Goal: Task Accomplishment & Management: Manage account settings

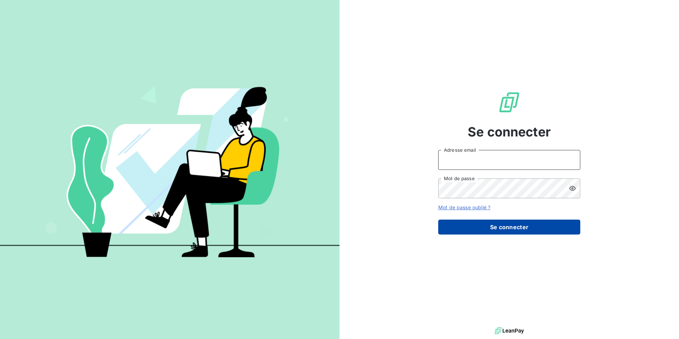
type input "[PERSON_NAME][EMAIL_ADDRESS][DOMAIN_NAME]"
click at [527, 226] on button "Se connecter" at bounding box center [509, 226] width 142 height 15
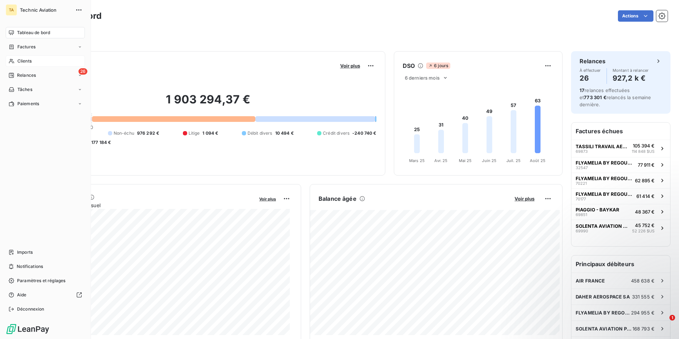
click at [27, 61] on span "Clients" at bounding box center [24, 61] width 14 height 6
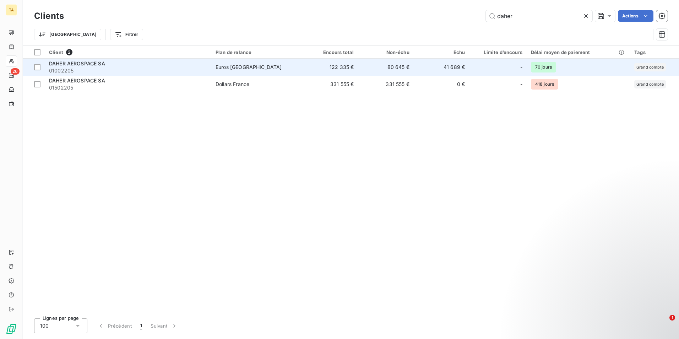
type input "daher"
click at [226, 66] on div "Euros [GEOGRAPHIC_DATA]" at bounding box center [248, 67] width 66 height 7
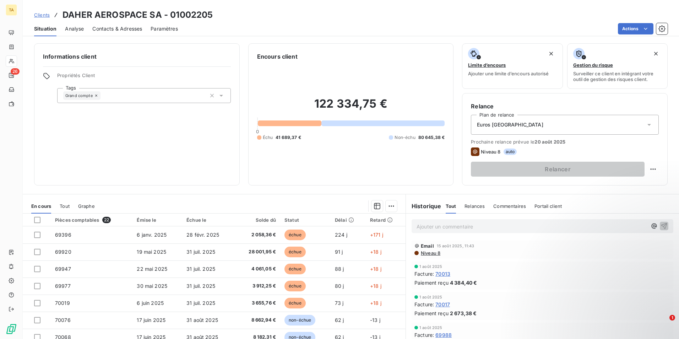
scroll to position [33, 0]
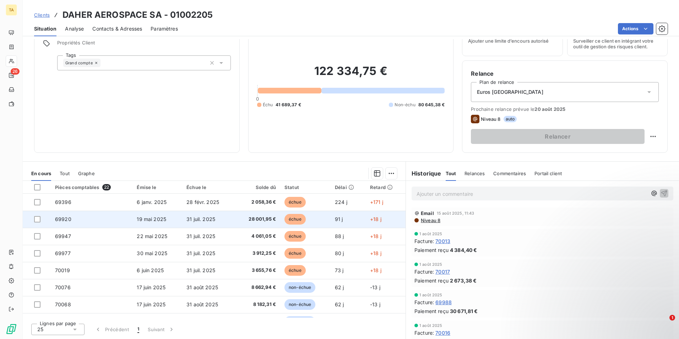
click at [149, 218] on span "19 mai 2025" at bounding box center [151, 219] width 29 height 6
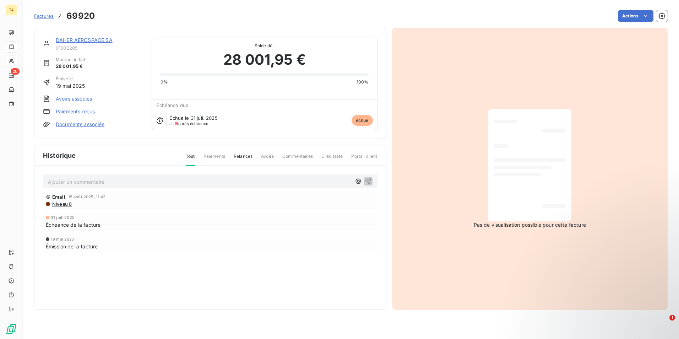
click at [77, 111] on link "Paiements reçus" at bounding box center [75, 111] width 39 height 7
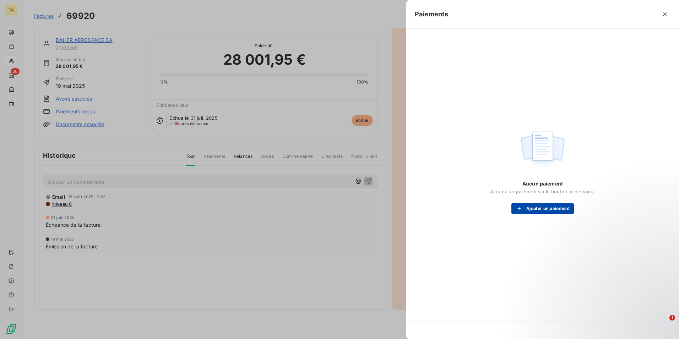
click at [550, 209] on button "Ajouter un paiement" at bounding box center [542, 208] width 62 height 11
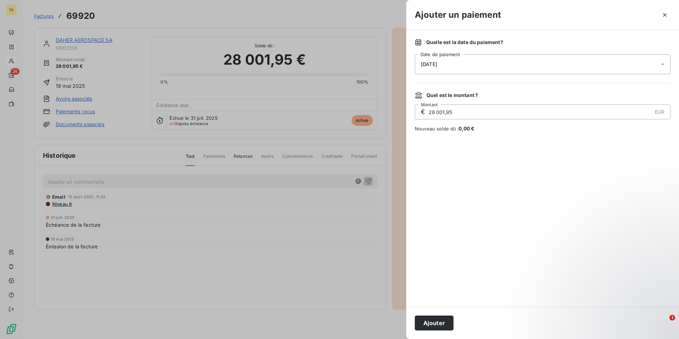
click at [463, 65] on div "[DATE]" at bounding box center [543, 64] width 256 height 20
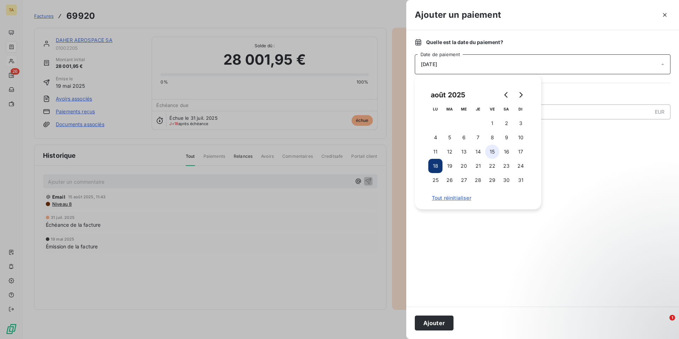
click at [496, 153] on button "15" at bounding box center [492, 151] width 14 height 14
click at [444, 272] on div at bounding box center [543, 219] width 256 height 157
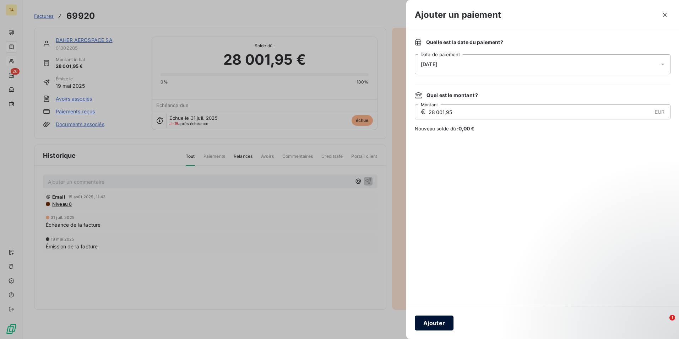
click at [435, 322] on button "Ajouter" at bounding box center [434, 322] width 39 height 15
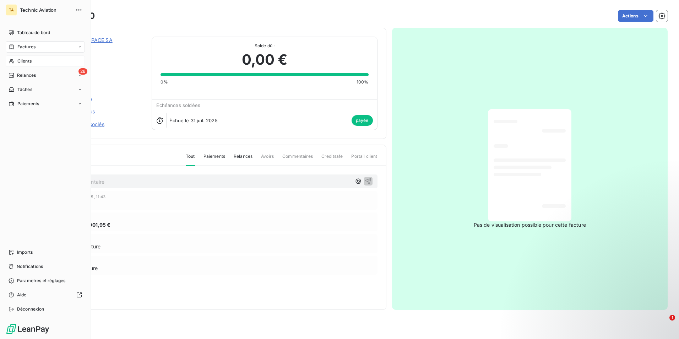
click at [28, 61] on span "Clients" at bounding box center [24, 61] width 14 height 6
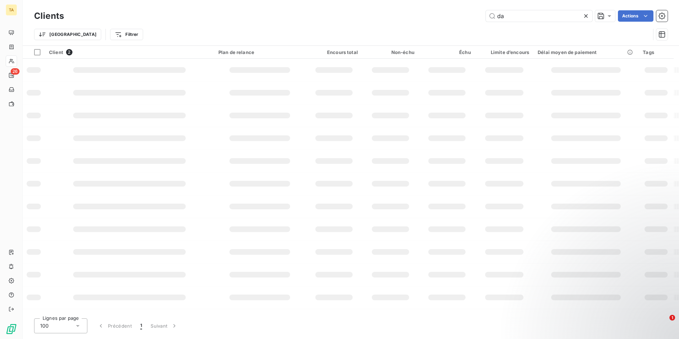
type input "d"
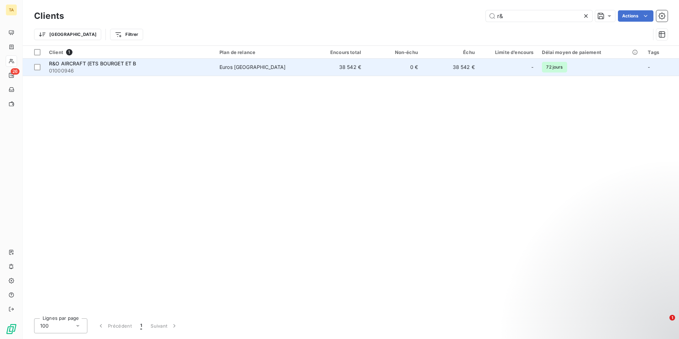
type input "r&"
click at [88, 64] on span "R&O AIRCRAFT (ETS BOURGET ET B" at bounding box center [92, 63] width 87 height 6
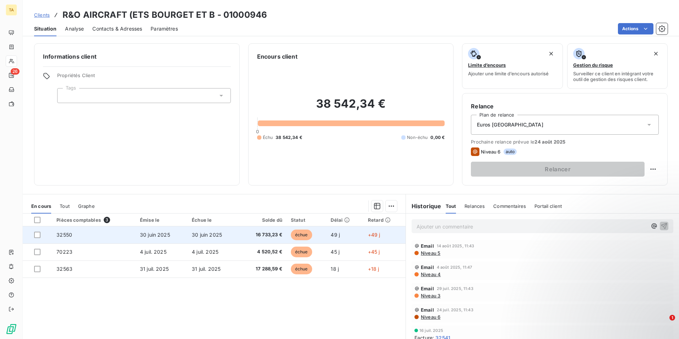
click at [124, 235] on td "32550" at bounding box center [93, 234] width 83 height 17
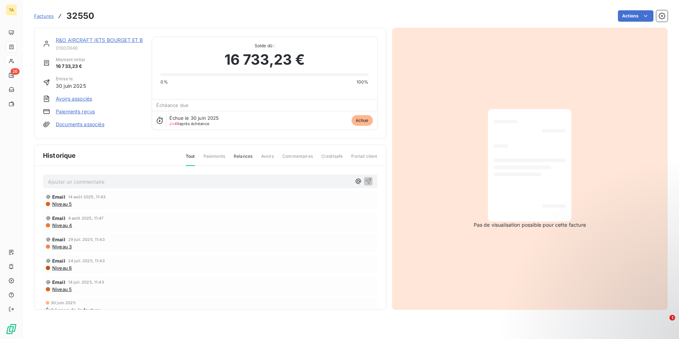
click at [72, 112] on link "Paiements reçus" at bounding box center [75, 111] width 39 height 7
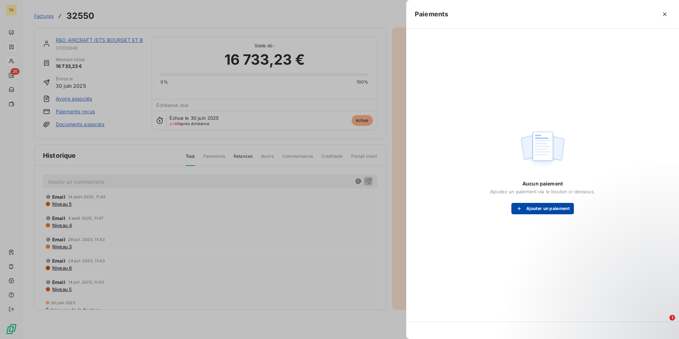
click at [536, 209] on button "Ajouter un paiement" at bounding box center [542, 208] width 62 height 11
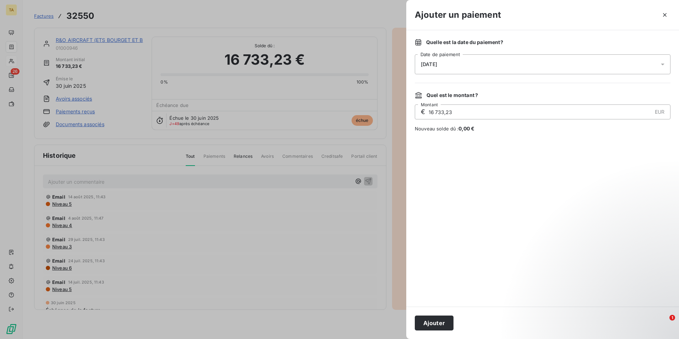
click at [425, 63] on span "[DATE]" at bounding box center [429, 64] width 16 height 6
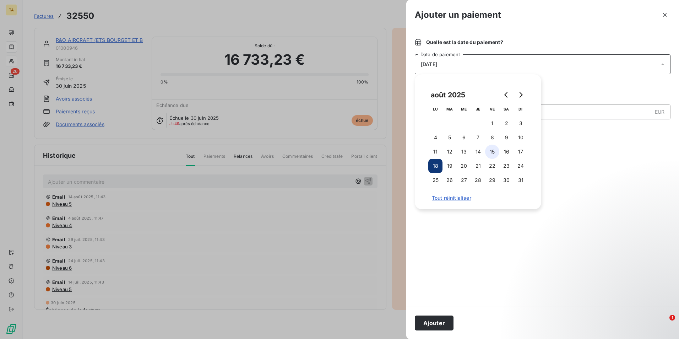
click at [492, 151] on button "15" at bounding box center [492, 151] width 14 height 14
click at [443, 325] on button "Ajouter" at bounding box center [434, 322] width 39 height 15
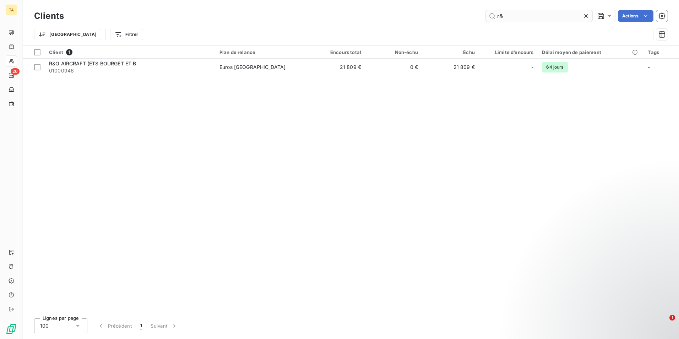
type input "r"
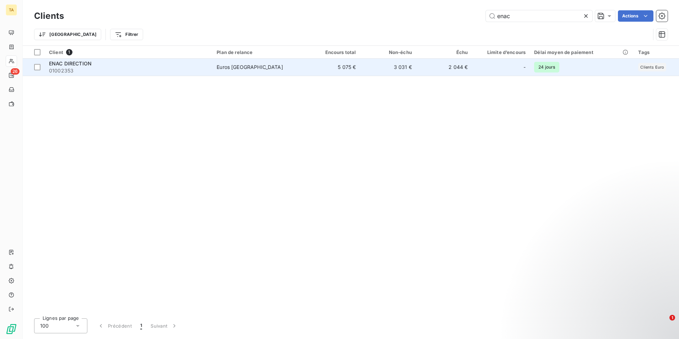
type input "enac"
click at [107, 69] on span "01002353" at bounding box center [128, 70] width 159 height 7
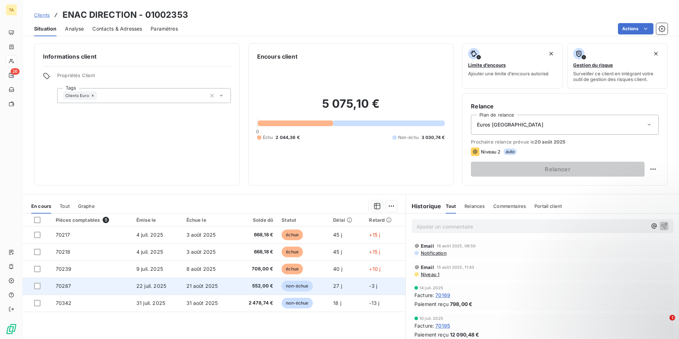
click at [148, 286] on span "22 juil. 2025" at bounding box center [151, 286] width 30 height 6
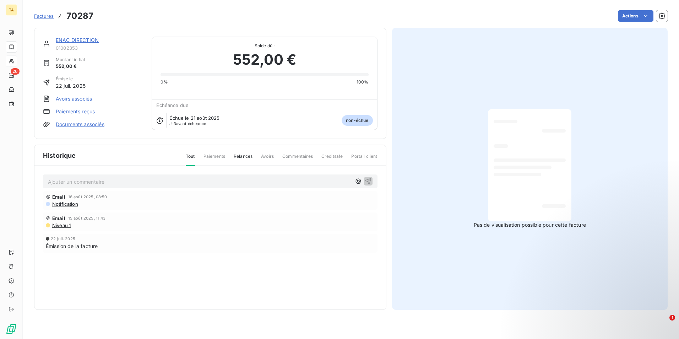
click at [74, 112] on link "Paiements reçus" at bounding box center [75, 111] width 39 height 7
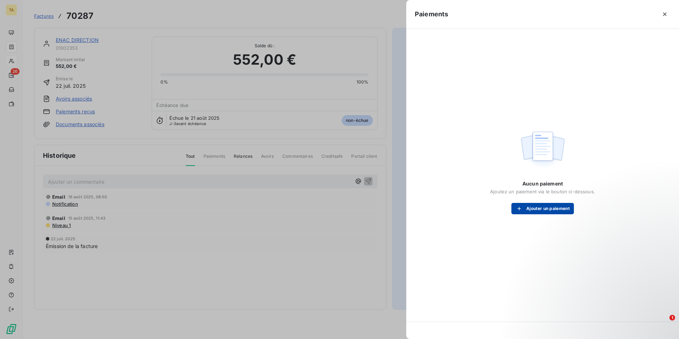
click at [544, 207] on button "Ajouter un paiement" at bounding box center [542, 208] width 62 height 11
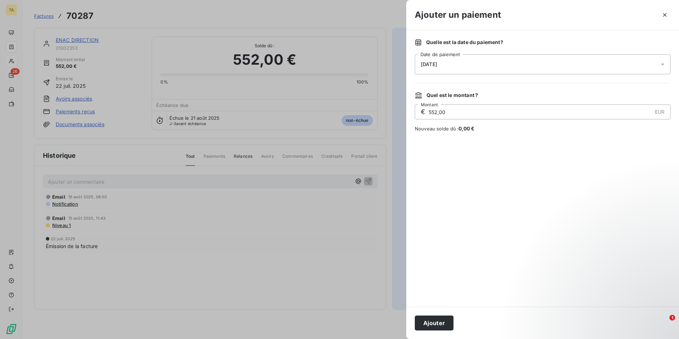
click at [472, 67] on div "[DATE]" at bounding box center [543, 64] width 256 height 20
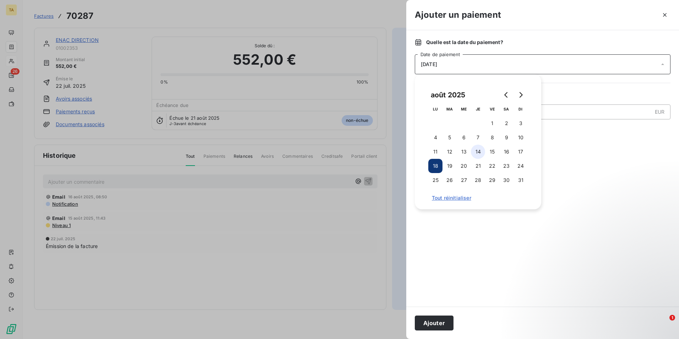
click at [480, 151] on button "14" at bounding box center [478, 151] width 14 height 14
click at [437, 325] on button "Ajouter" at bounding box center [434, 322] width 39 height 15
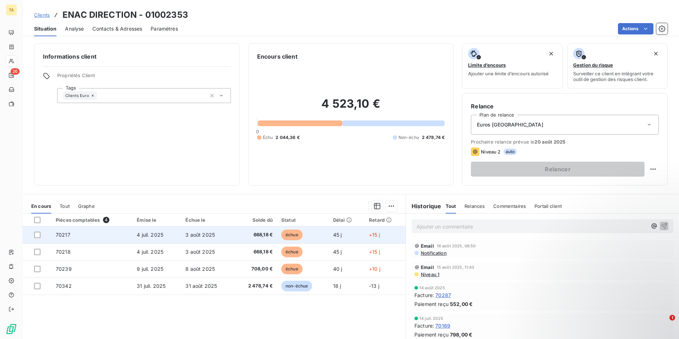
click at [153, 234] on span "4 juil. 2025" at bounding box center [150, 234] width 27 height 6
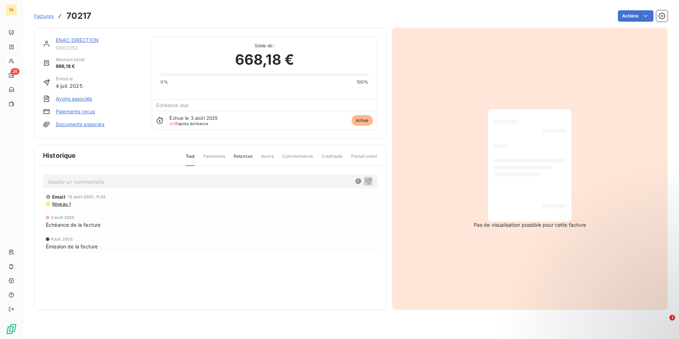
click at [71, 110] on link "Paiements reçus" at bounding box center [75, 111] width 39 height 7
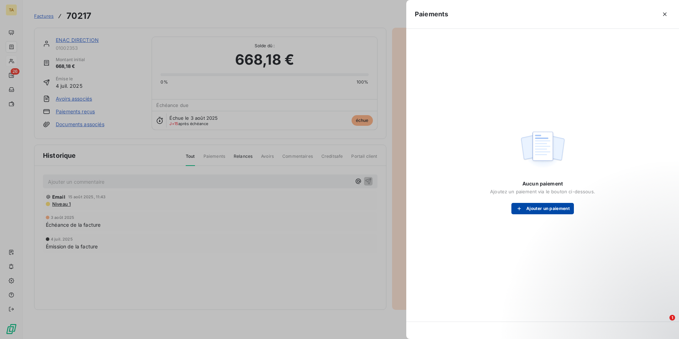
click at [541, 208] on button "Ajouter un paiement" at bounding box center [542, 208] width 62 height 11
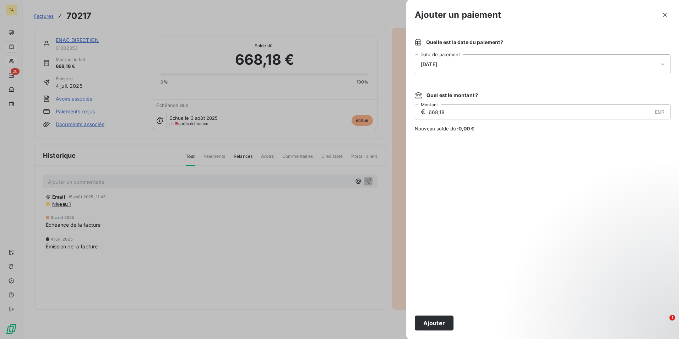
click at [469, 66] on div "[DATE]" at bounding box center [543, 64] width 256 height 20
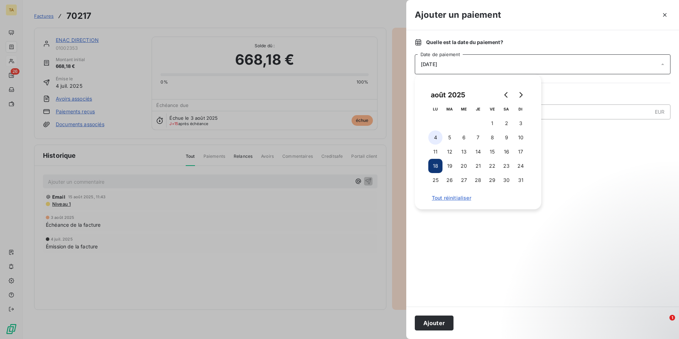
click at [437, 136] on button "4" at bounding box center [435, 137] width 14 height 14
click at [432, 321] on button "Ajouter" at bounding box center [434, 322] width 39 height 15
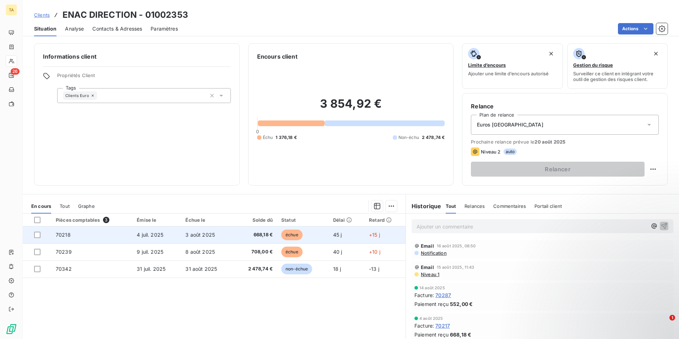
click at [146, 236] on span "4 juil. 2025" at bounding box center [150, 234] width 27 height 6
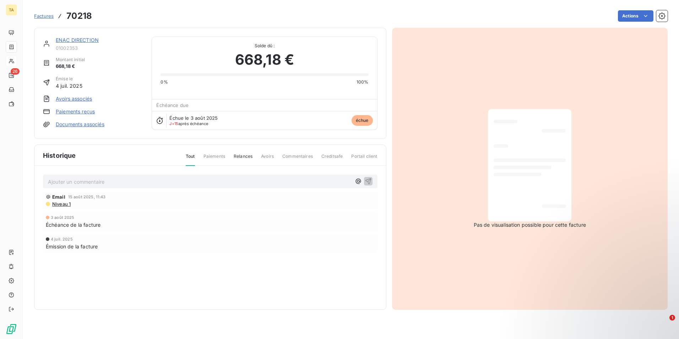
click at [67, 113] on link "Paiements reçus" at bounding box center [75, 111] width 39 height 7
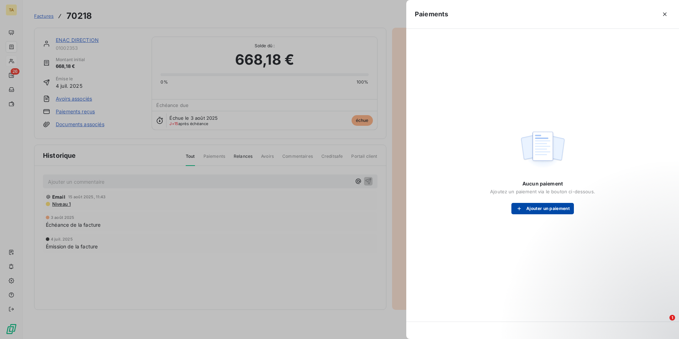
click at [542, 209] on button "Ajouter un paiement" at bounding box center [542, 208] width 62 height 11
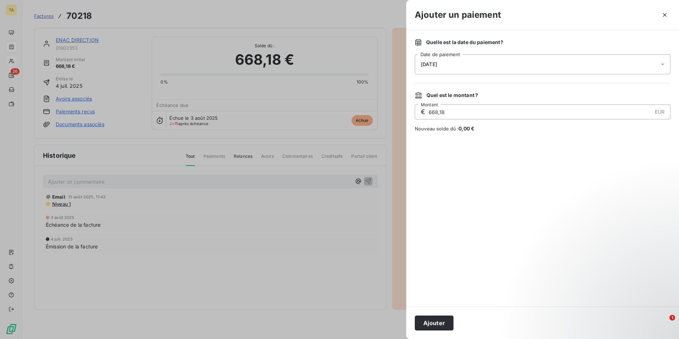
click at [458, 66] on div "[DATE]" at bounding box center [543, 64] width 256 height 20
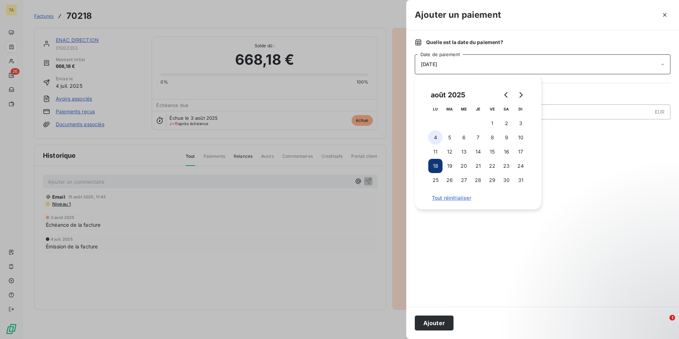
click at [436, 136] on button "4" at bounding box center [435, 137] width 14 height 14
click at [431, 323] on button "Ajouter" at bounding box center [434, 322] width 39 height 15
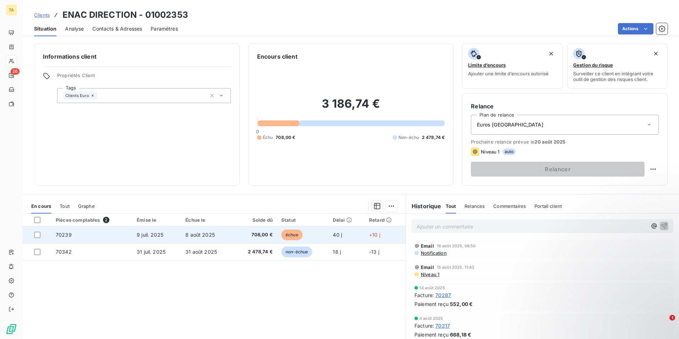
click at [125, 236] on td "70239" at bounding box center [91, 234] width 81 height 17
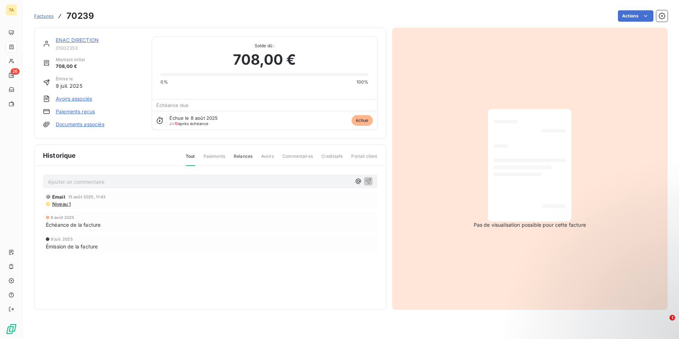
click at [74, 111] on link "Paiements reçus" at bounding box center [75, 111] width 39 height 7
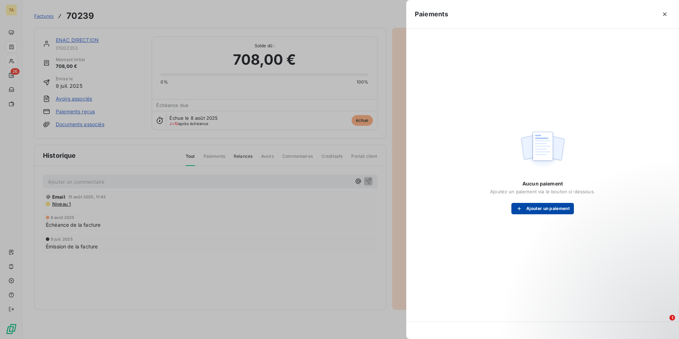
click at [537, 209] on button "Ajouter un paiement" at bounding box center [542, 208] width 62 height 11
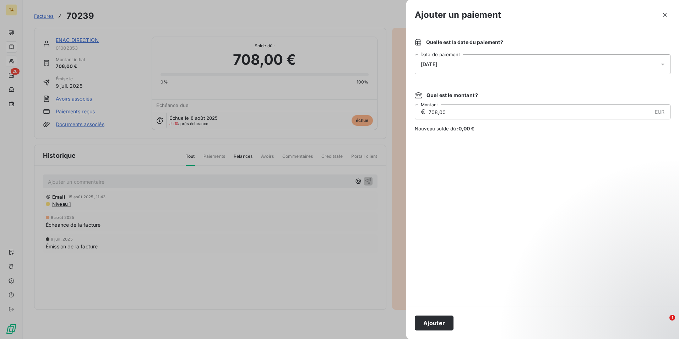
click at [447, 67] on div "[DATE]" at bounding box center [543, 64] width 256 height 20
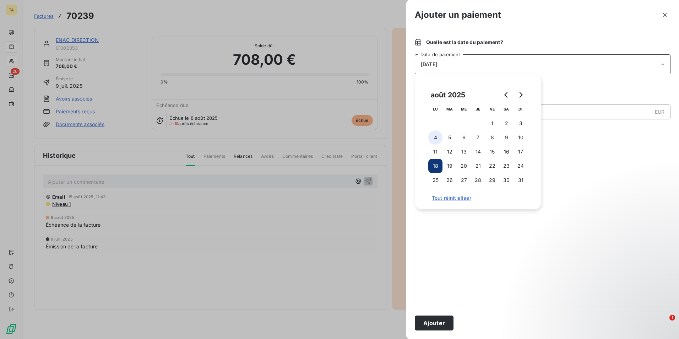
click at [434, 137] on button "4" at bounding box center [435, 137] width 14 height 14
click at [430, 322] on button "Ajouter" at bounding box center [434, 322] width 39 height 15
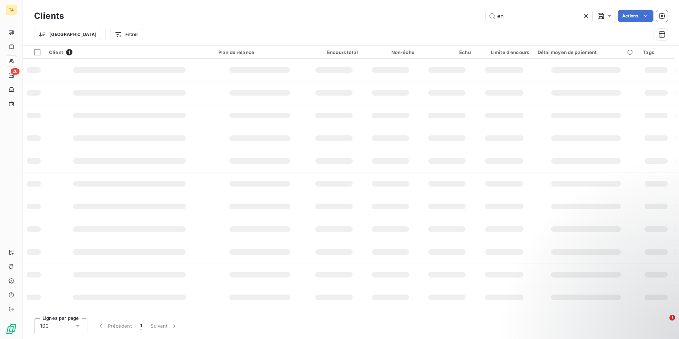
type input "e"
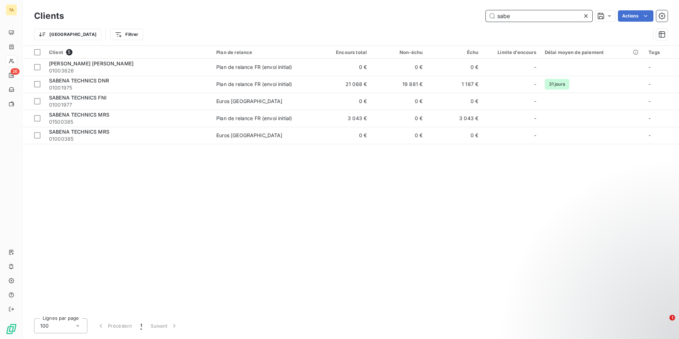
type input "sabe"
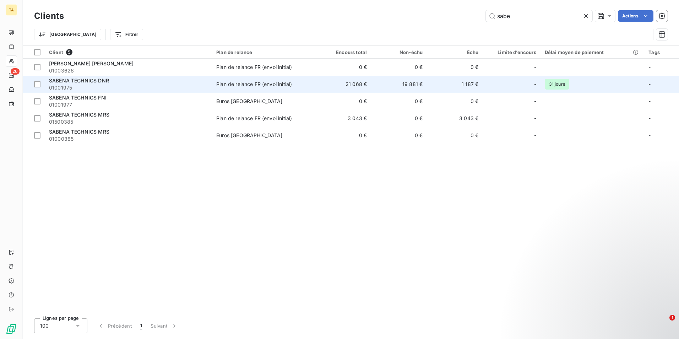
click at [246, 83] on div "Plan de relance FR (envoi initial)" at bounding box center [254, 84] width 76 height 7
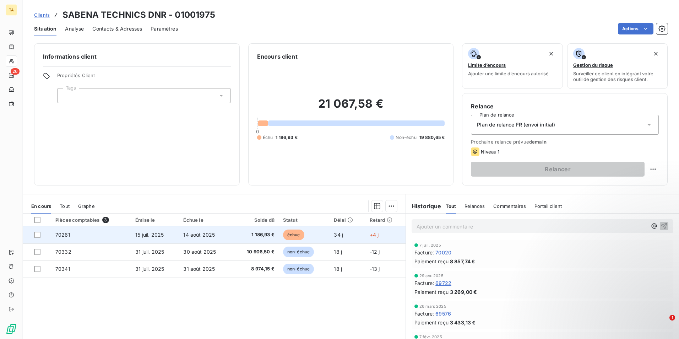
click at [146, 235] on span "15 juil. 2025" at bounding box center [149, 234] width 28 height 6
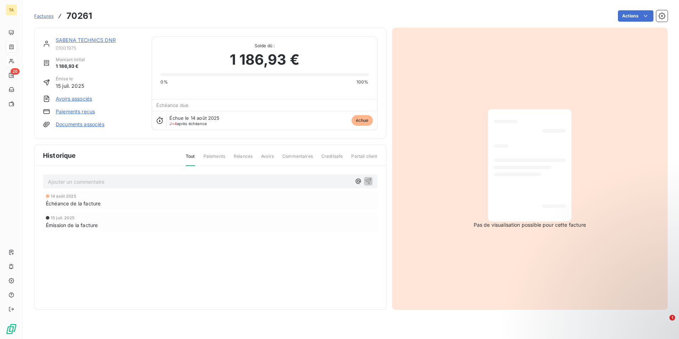
click at [80, 112] on link "Paiements reçus" at bounding box center [75, 111] width 39 height 7
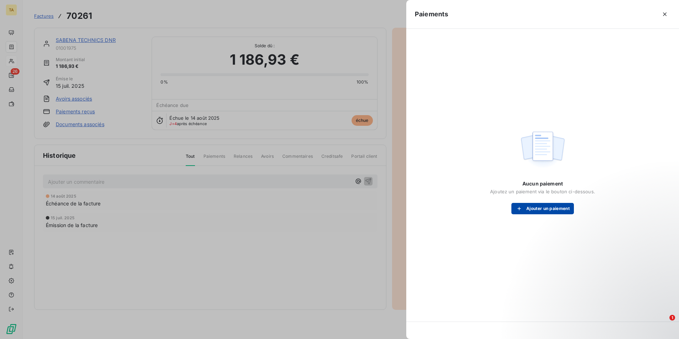
click at [535, 208] on button "Ajouter un paiement" at bounding box center [542, 208] width 62 height 11
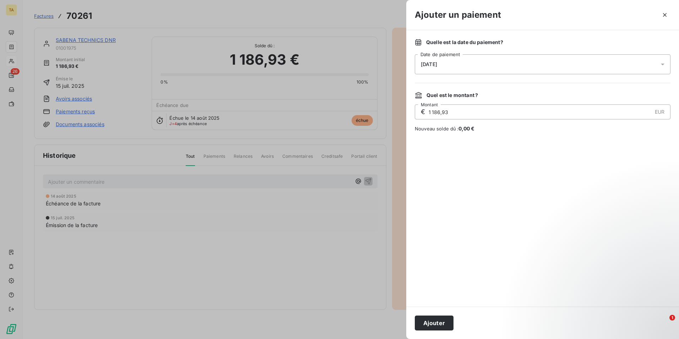
click at [454, 67] on div "[DATE]" at bounding box center [543, 64] width 256 height 20
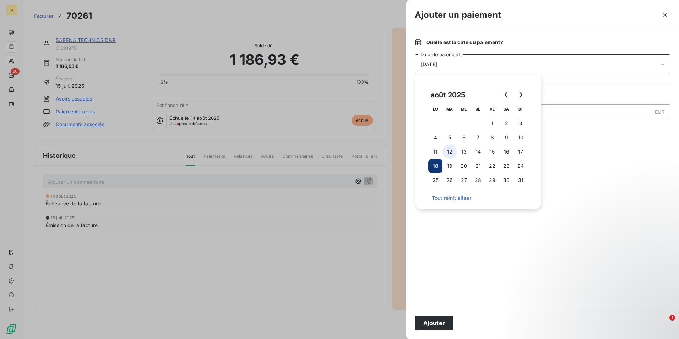
click at [453, 153] on button "12" at bounding box center [449, 151] width 14 height 14
click at [438, 324] on button "Ajouter" at bounding box center [434, 322] width 39 height 15
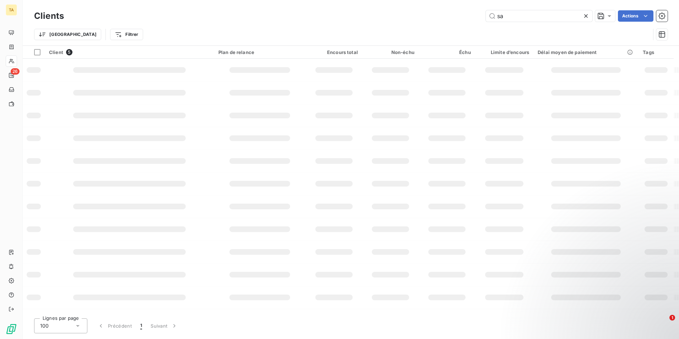
type input "s"
type input "a"
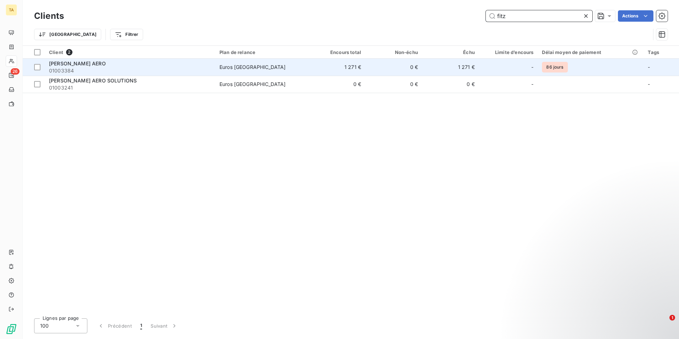
type input "fitz"
click at [95, 67] on span "01003384" at bounding box center [130, 70] width 162 height 7
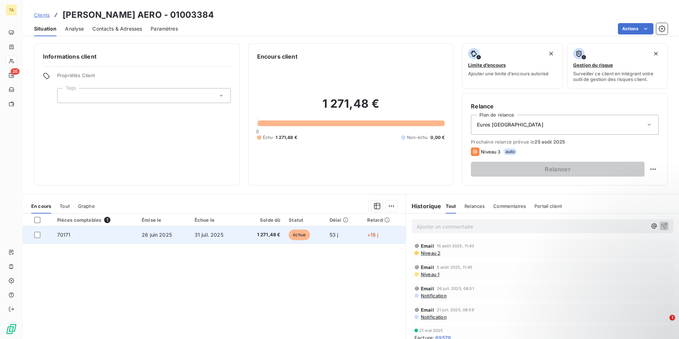
click at [92, 236] on td "70171" at bounding box center [95, 234] width 84 height 17
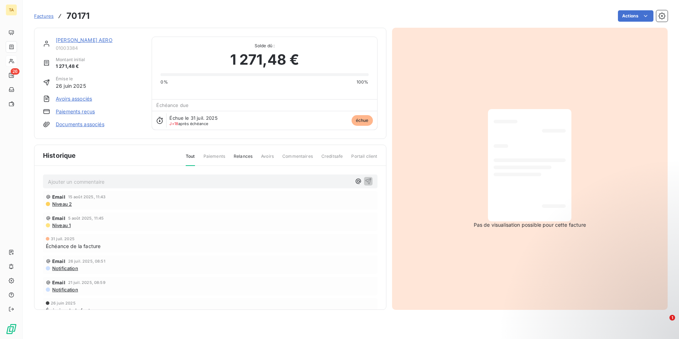
click at [69, 112] on link "Paiements reçus" at bounding box center [75, 111] width 39 height 7
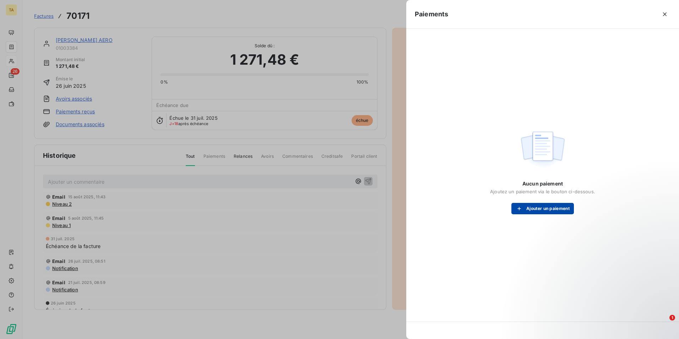
click at [546, 209] on button "Ajouter un paiement" at bounding box center [542, 208] width 62 height 11
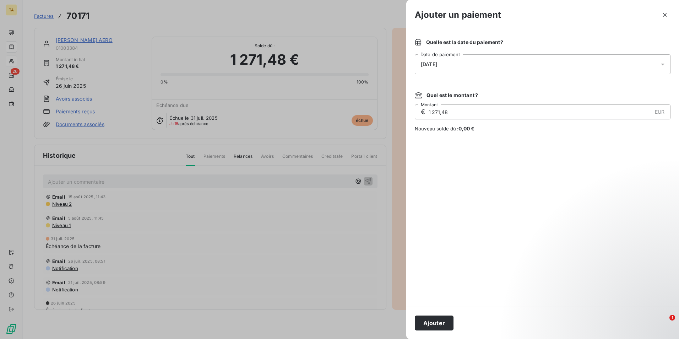
click at [454, 68] on div "[DATE]" at bounding box center [543, 64] width 256 height 20
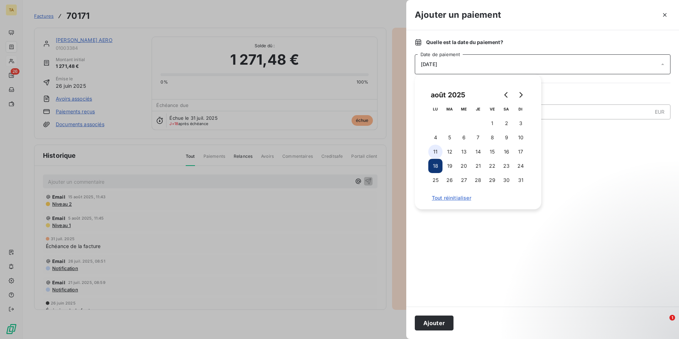
click at [438, 152] on button "11" at bounding box center [435, 151] width 14 height 14
click at [436, 323] on button "Ajouter" at bounding box center [434, 322] width 39 height 15
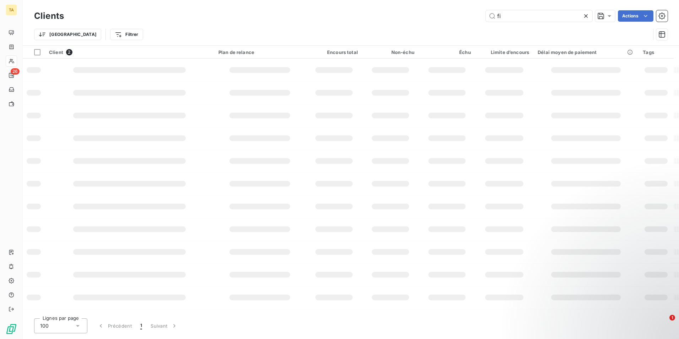
type input "f"
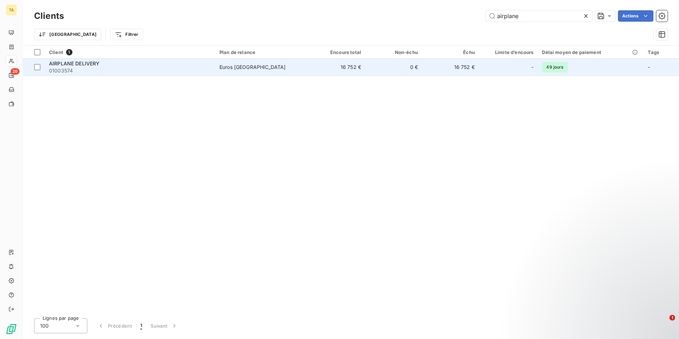
type input "airplane"
click at [95, 65] on span "AIRPLANE DELIVERY" at bounding box center [74, 63] width 51 height 6
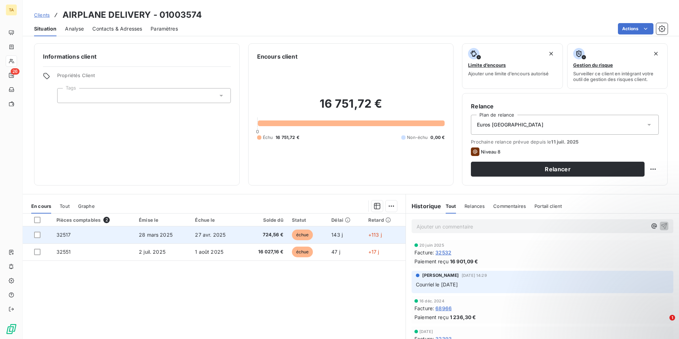
click at [76, 235] on td "32517" at bounding box center [93, 234] width 83 height 17
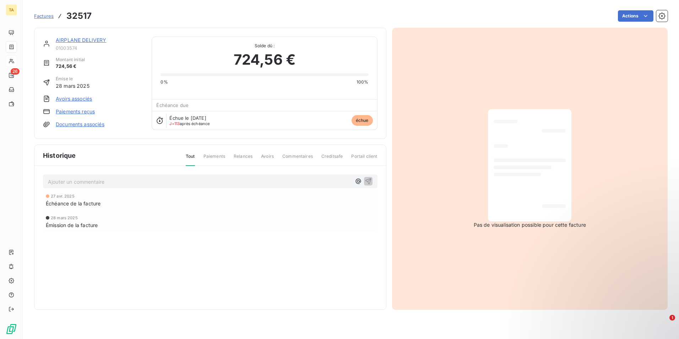
click at [68, 112] on link "Paiements reçus" at bounding box center [75, 111] width 39 height 7
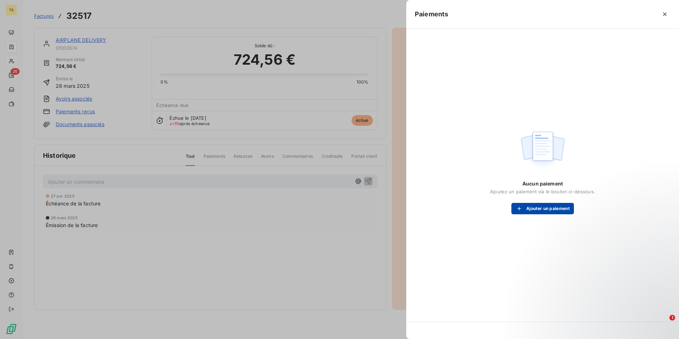
click at [536, 207] on button "Ajouter un paiement" at bounding box center [542, 208] width 62 height 11
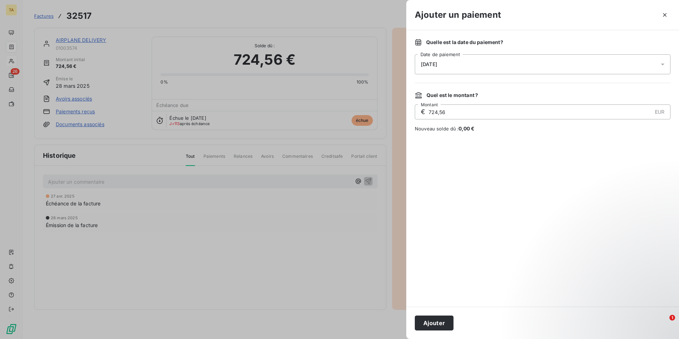
click at [458, 66] on div "[DATE]" at bounding box center [543, 64] width 256 height 20
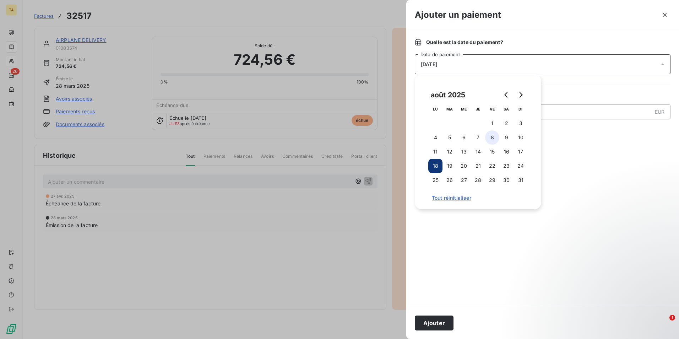
click at [490, 136] on button "8" at bounding box center [492, 137] width 14 height 14
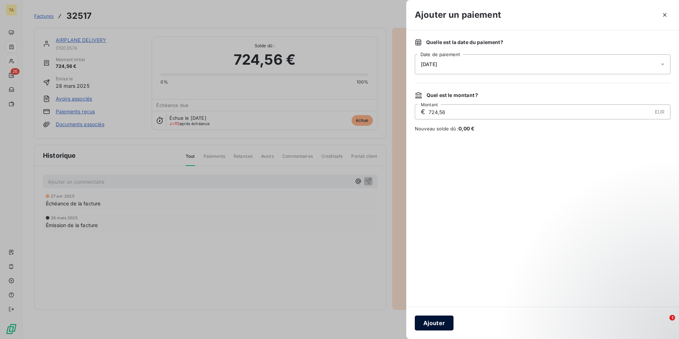
click at [432, 323] on button "Ajouter" at bounding box center [434, 322] width 39 height 15
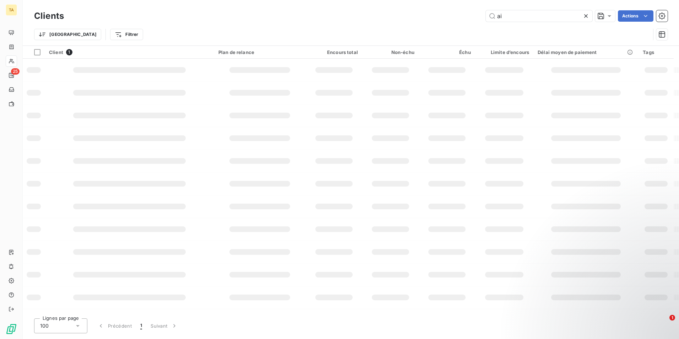
type input "a"
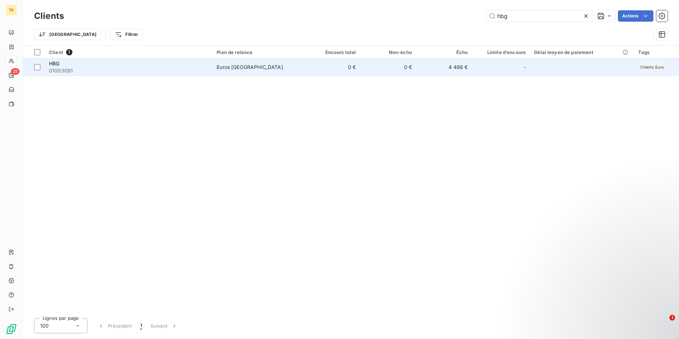
type input "hbg"
click at [81, 71] on span "01003091" at bounding box center [128, 70] width 159 height 7
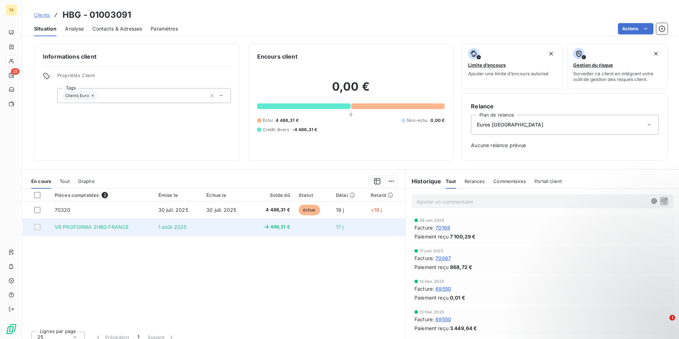
click at [80, 228] on span "VR PROFORMA 2HBG FRANCE" at bounding box center [92, 227] width 74 height 6
click at [83, 226] on span "VR PROFORMA 2HBG FRANCE" at bounding box center [92, 227] width 74 height 6
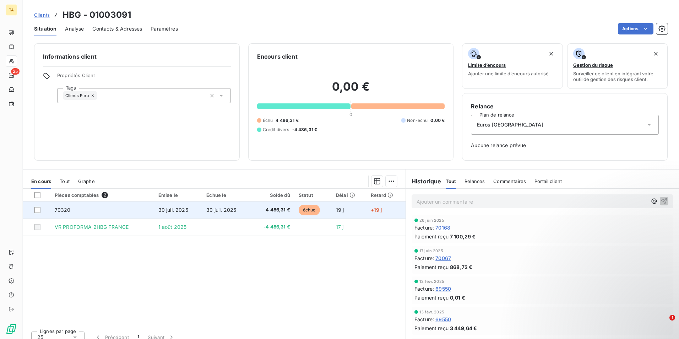
click at [68, 210] on span "70320" at bounding box center [63, 210] width 16 height 6
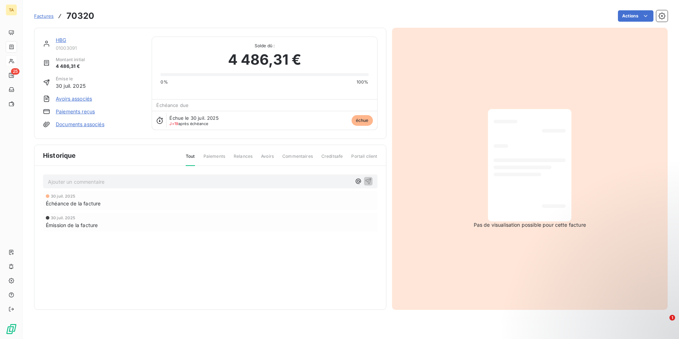
click at [78, 99] on link "Avoirs associés" at bounding box center [74, 98] width 36 height 7
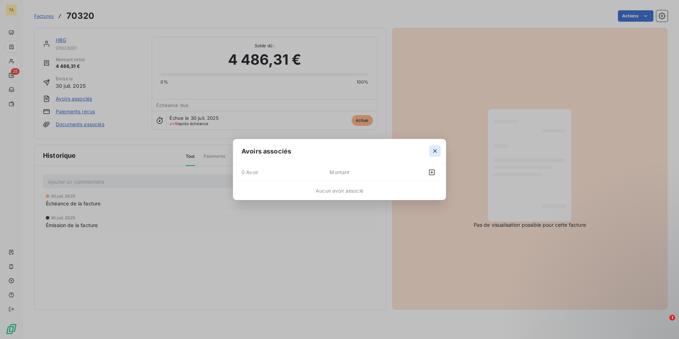
click at [438, 150] on icon "button" at bounding box center [434, 150] width 7 height 7
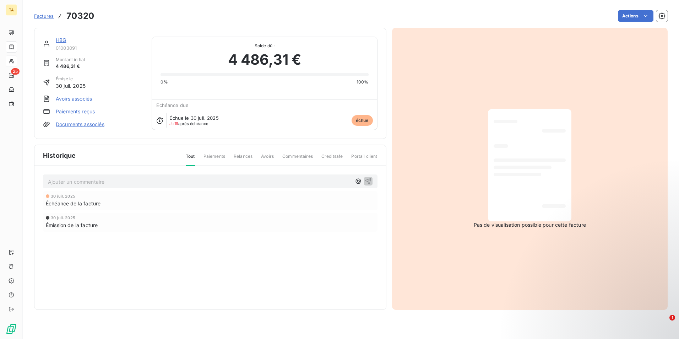
click at [77, 125] on link "Documents associés" at bounding box center [80, 124] width 49 height 7
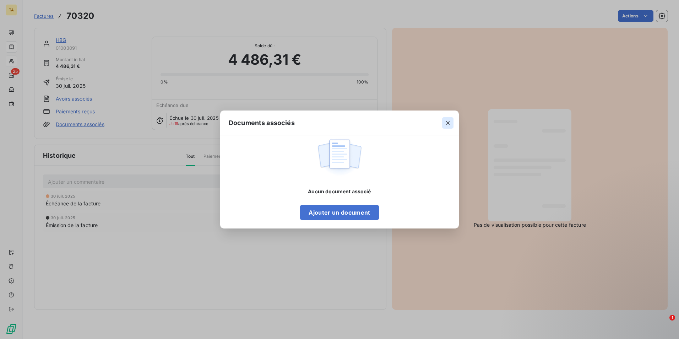
click at [445, 122] on icon "button" at bounding box center [447, 122] width 7 height 7
